Goal: Task Accomplishment & Management: Complete application form

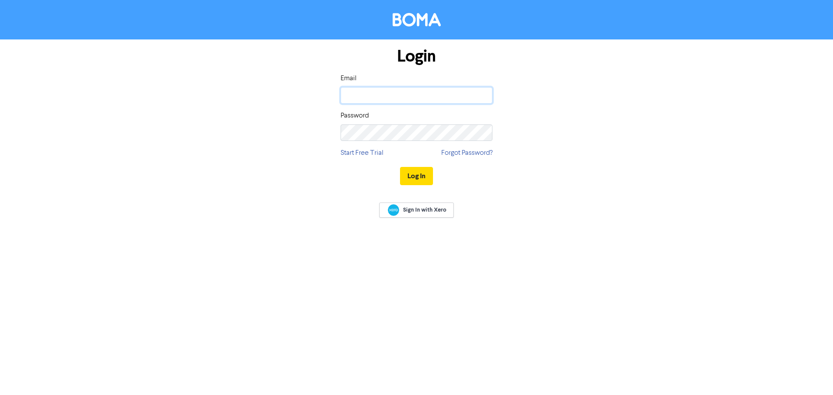
type input "[EMAIL_ADDRESS][PERSON_NAME][DOMAIN_NAME]"
click at [426, 173] on button "Log In" at bounding box center [416, 176] width 33 height 18
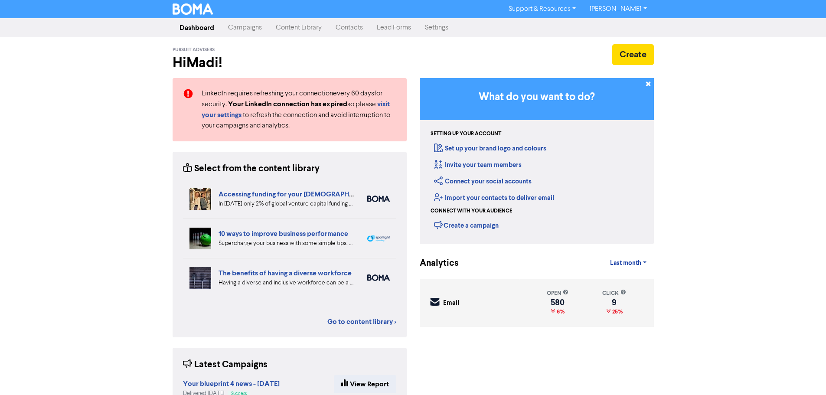
click at [349, 25] on link "Contacts" at bounding box center [349, 27] width 41 height 17
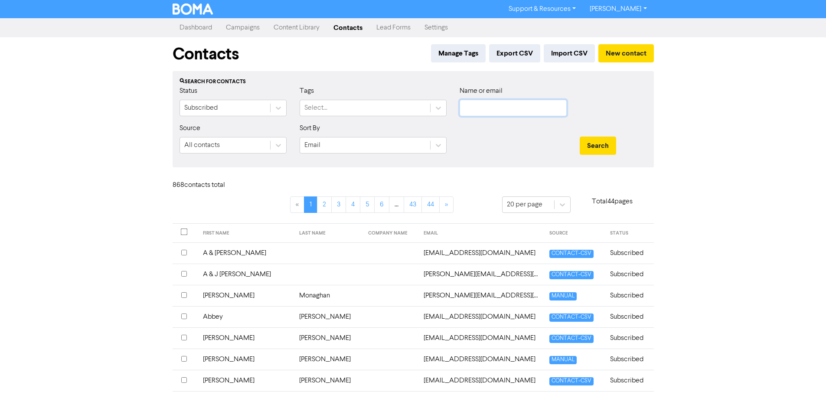
click at [517, 105] on input "text" at bounding box center [513, 108] width 107 height 16
type input "[PERSON_NAME]"
click at [580, 137] on button "Search" at bounding box center [598, 146] width 36 height 18
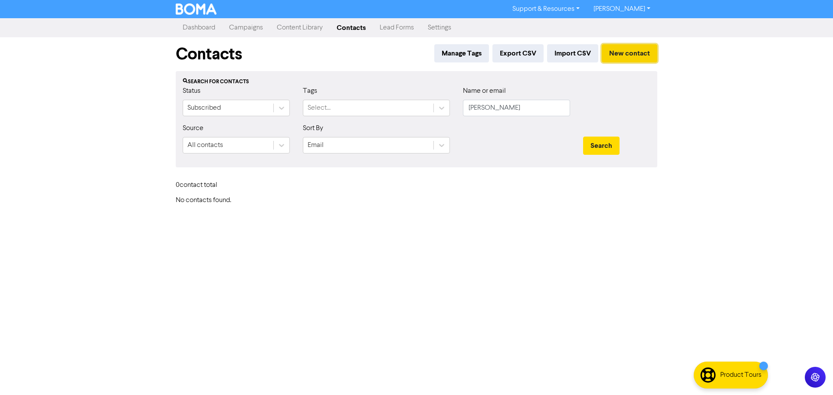
click at [625, 54] on button "New contact" at bounding box center [630, 53] width 56 height 18
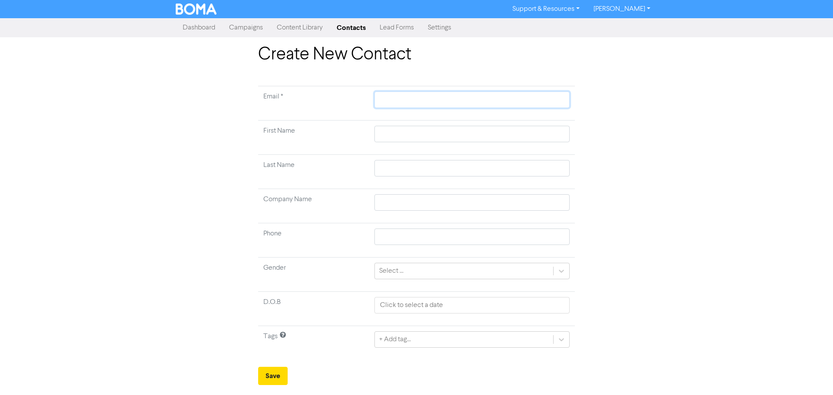
click at [449, 104] on input "text" at bounding box center [471, 100] width 195 height 16
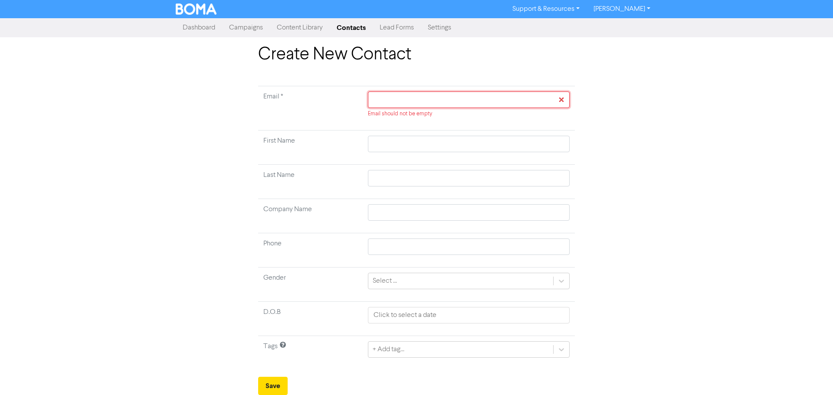
click at [411, 97] on input "text" at bounding box center [469, 100] width 202 height 16
paste input "[EMAIL_ADDRESS][DOMAIN_NAME]"
type input "[EMAIL_ADDRESS][DOMAIN_NAME]"
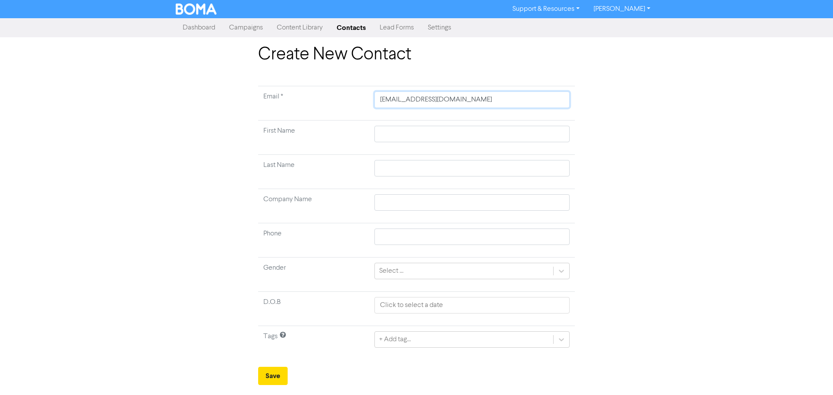
type input "[EMAIL_ADDRESS][DOMAIN_NAME]"
click at [380, 137] on input "text" at bounding box center [471, 134] width 195 height 16
type input "O"
type input "Os"
type input "Osk"
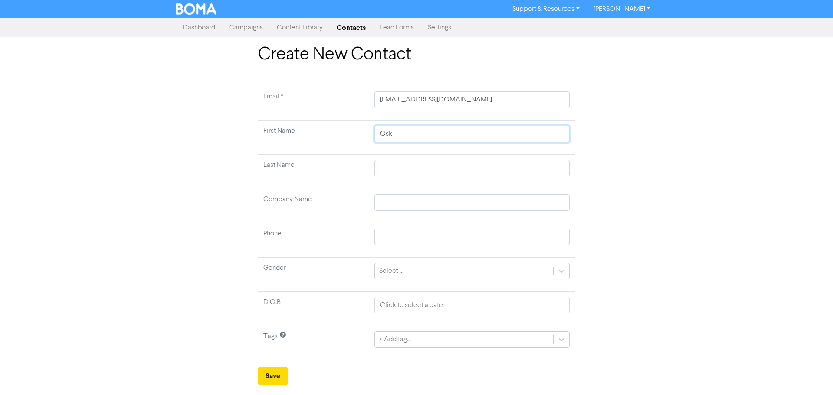
type input "Oska"
click at [413, 167] on input "text" at bounding box center [471, 168] width 195 height 16
type input "M"
type input "Mc"
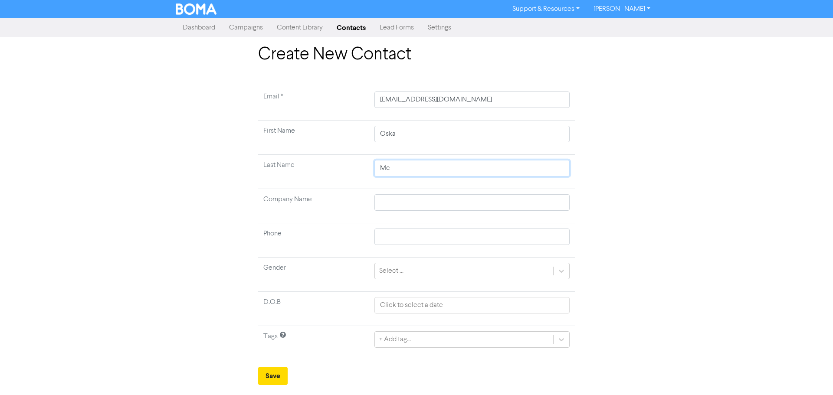
type input "McG"
type input "McGu"
type input "McGui"
type input "[PERSON_NAME]"
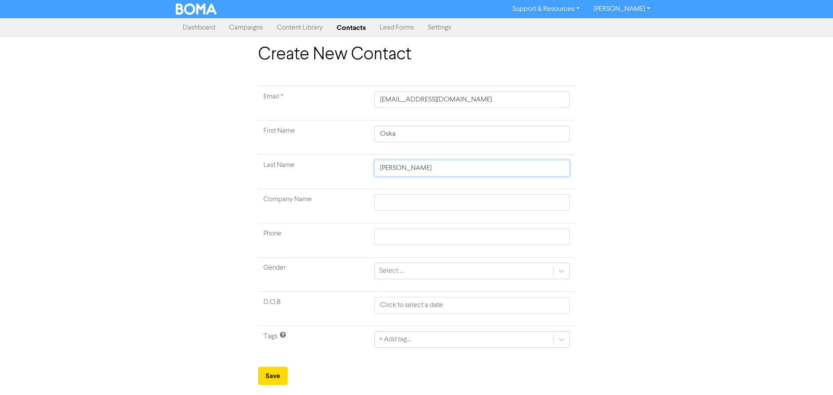
type input "McGuinne"
type input "[PERSON_NAME]"
click at [404, 230] on input "text" at bounding box center [471, 237] width 195 height 16
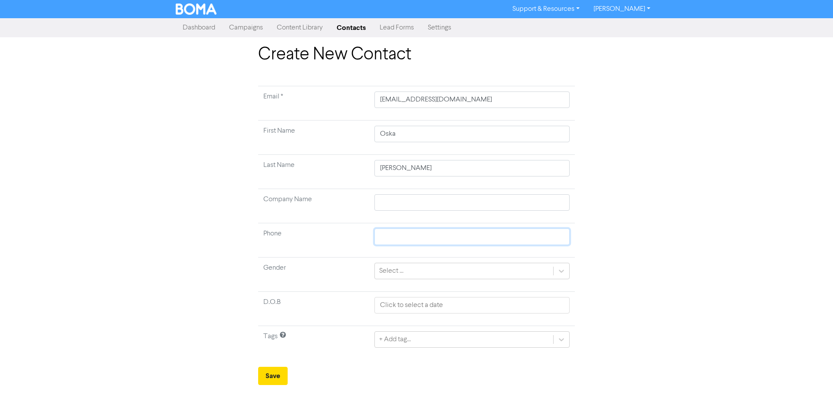
click at [404, 237] on input "text" at bounding box center [471, 237] width 195 height 16
paste input "0418 910 008"
type input "0418 910 008"
click at [392, 273] on div "Select ..." at bounding box center [391, 271] width 24 height 10
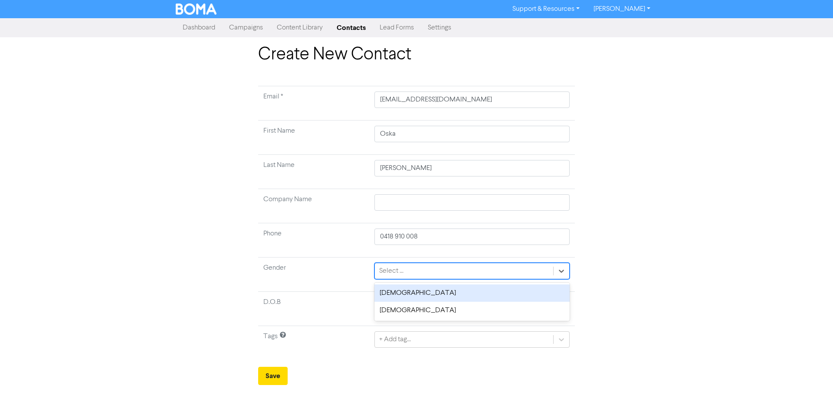
click at [396, 296] on div "[DEMOGRAPHIC_DATA]" at bounding box center [471, 293] width 195 height 17
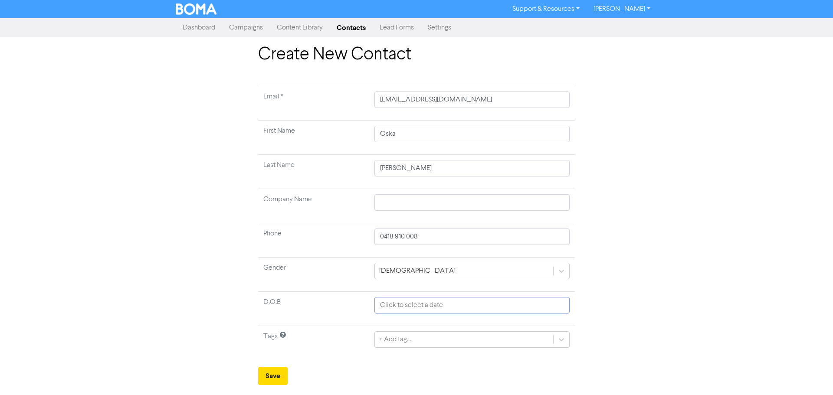
click at [387, 302] on input "text" at bounding box center [471, 305] width 195 height 16
select select "9"
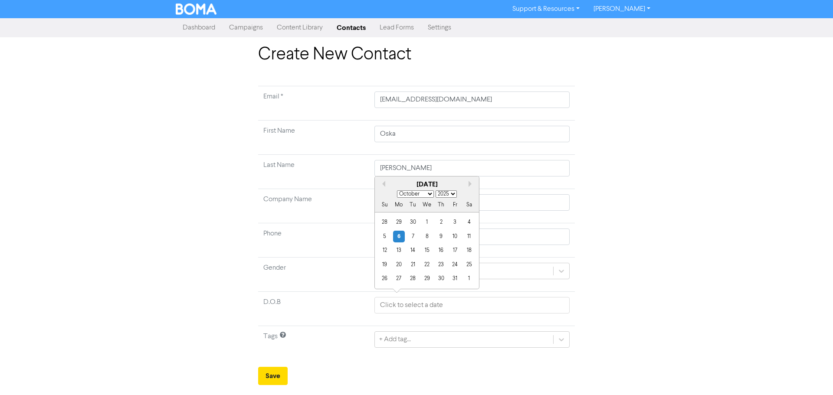
click at [443, 195] on select "1900 1901 1902 1903 1904 1905 1906 1907 1908 1909 1910 1911 1912 1913 1914 1915…" at bounding box center [446, 193] width 21 height 7
select select "2003"
click at [436, 190] on select "1900 1901 1902 1903 1904 1905 1906 1907 1908 1909 1910 1911 1912 1913 1914 1915…" at bounding box center [446, 193] width 21 height 7
click at [416, 196] on select "January February March April May June July August September October November De…" at bounding box center [415, 193] width 37 height 7
select select "11"
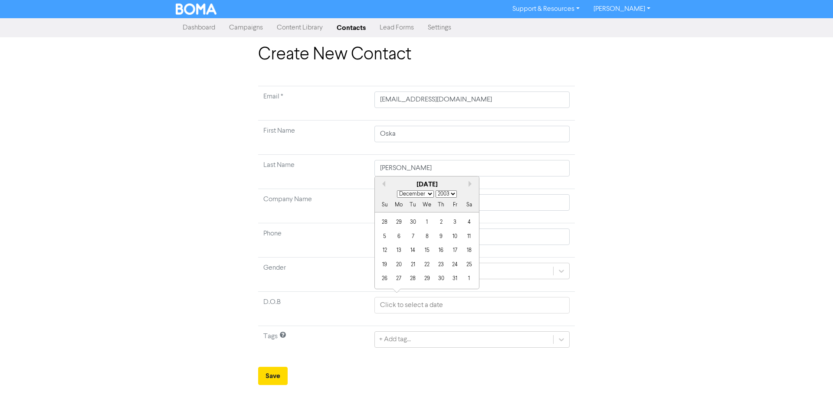
click at [397, 190] on select "January February March April May June July August September October November De…" at bounding box center [415, 193] width 37 height 7
click at [387, 280] on div "28" at bounding box center [385, 279] width 12 height 12
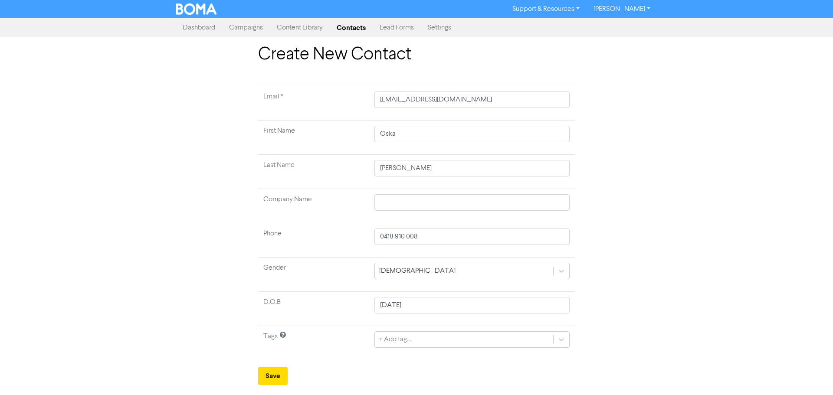
click at [621, 225] on div "Create New Contact Email * [EMAIL_ADDRESS][DOMAIN_NAME] First Name [PERSON_NAME…" at bounding box center [416, 214] width 495 height 341
click at [401, 344] on div "+ Add tag..." at bounding box center [468, 339] width 195 height 16
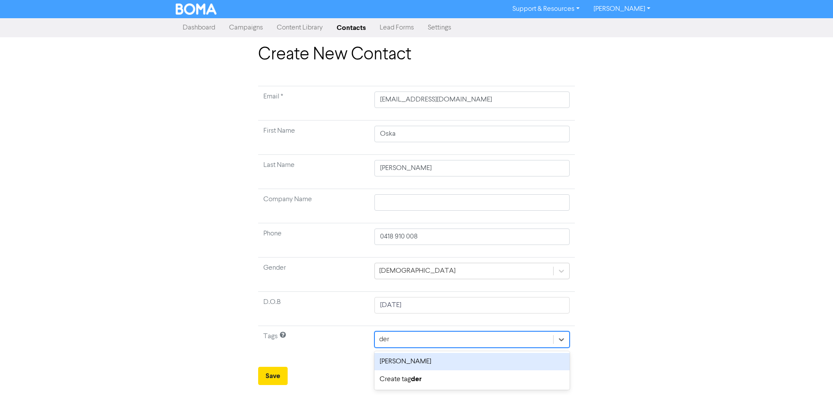
type input "derm"
click at [397, 361] on div "[PERSON_NAME]" at bounding box center [471, 361] width 195 height 17
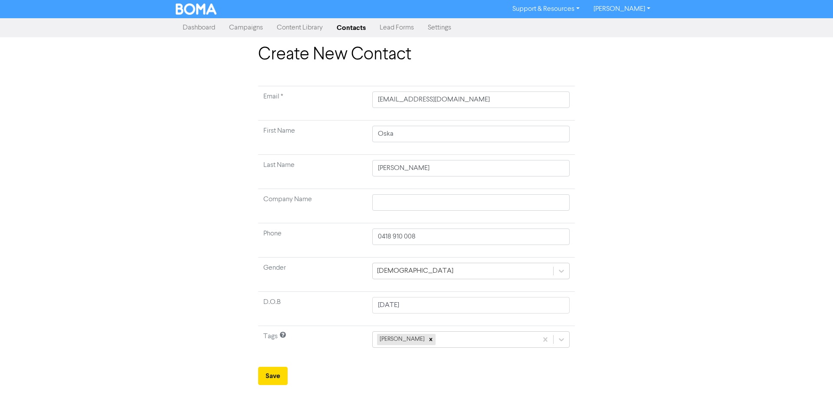
drag, startPoint x: 695, startPoint y: 236, endPoint x: 633, endPoint y: 251, distance: 63.7
click at [695, 236] on div "Create New Contact Email * [EMAIL_ADDRESS][DOMAIN_NAME] First Name [PERSON_NAME…" at bounding box center [416, 214] width 833 height 341
click at [263, 372] on button "Save" at bounding box center [273, 376] width 30 height 18
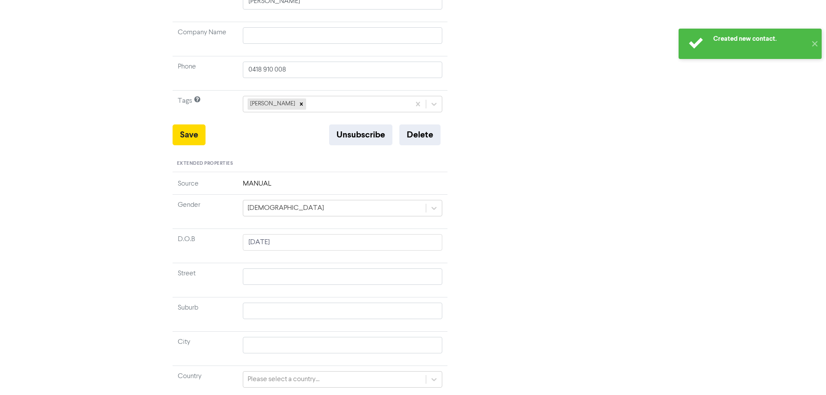
scroll to position [71, 0]
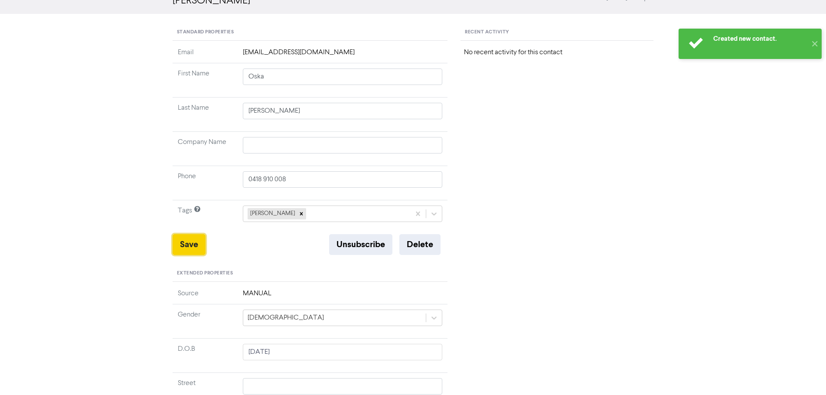
click at [176, 238] on button "Save" at bounding box center [189, 244] width 33 height 21
